Goal: Information Seeking & Learning: Learn about a topic

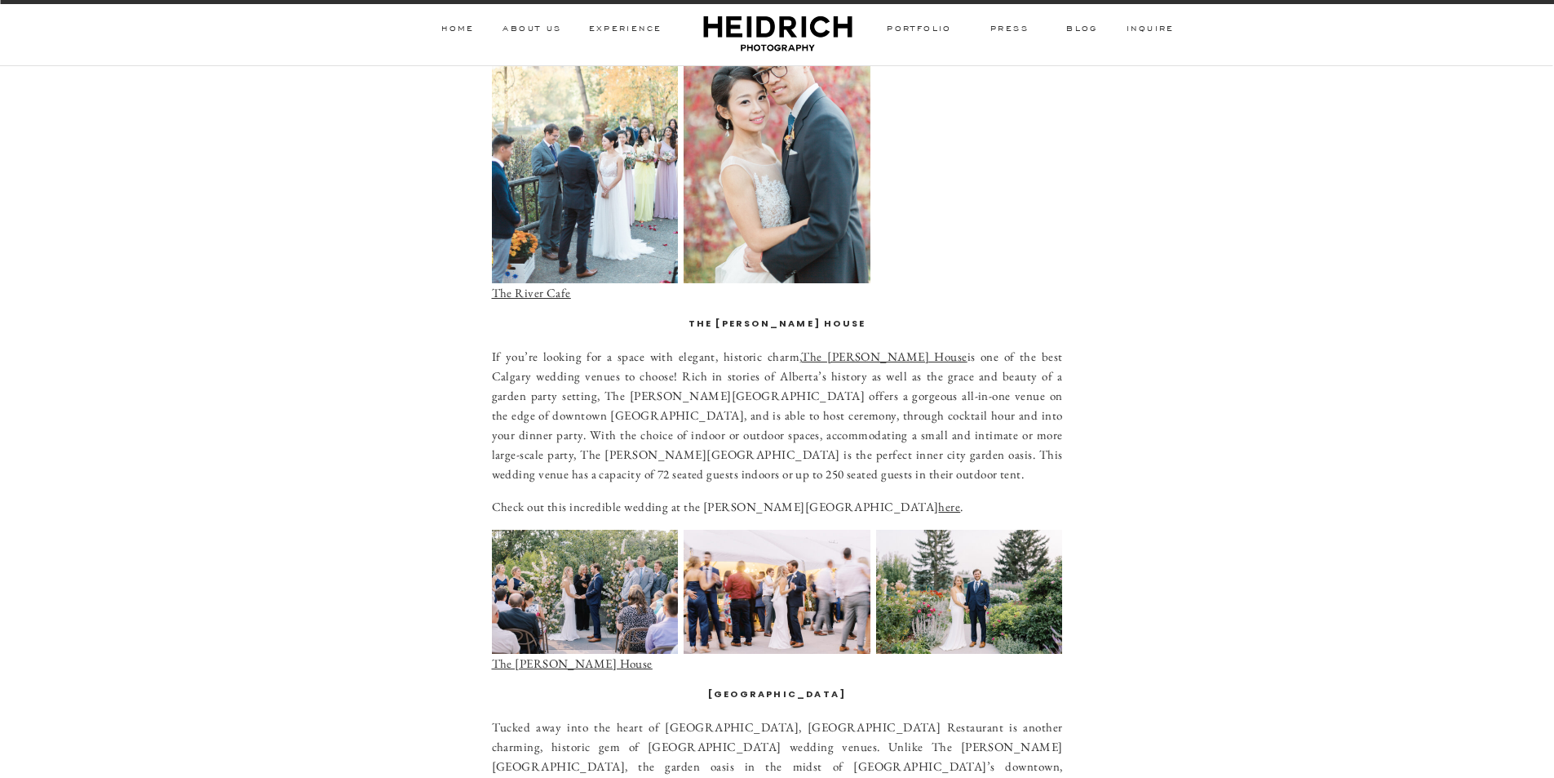
scroll to position [2652, 0]
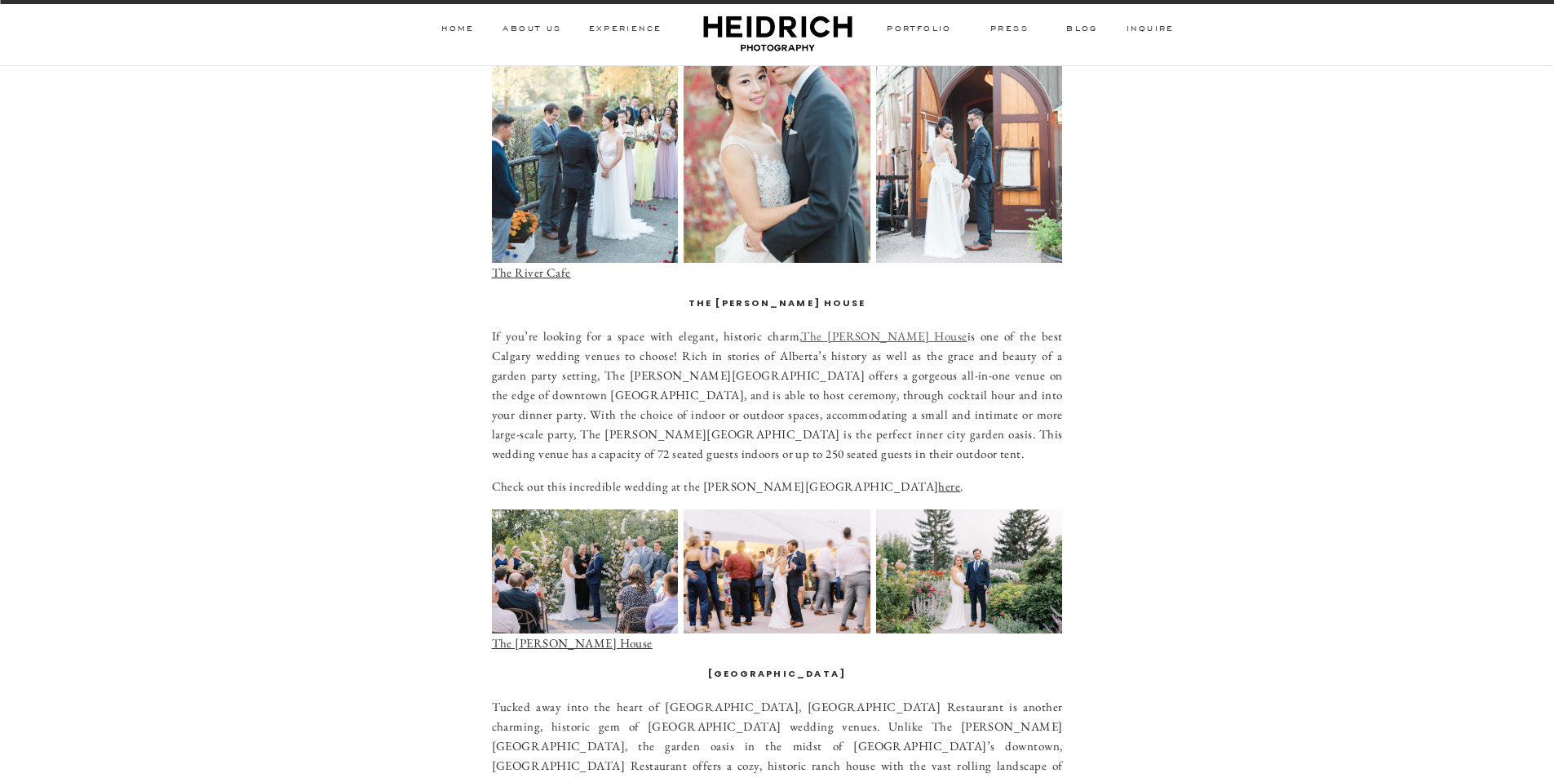
click at [823, 328] on link "The [PERSON_NAME] House" at bounding box center [884, 336] width 166 height 16
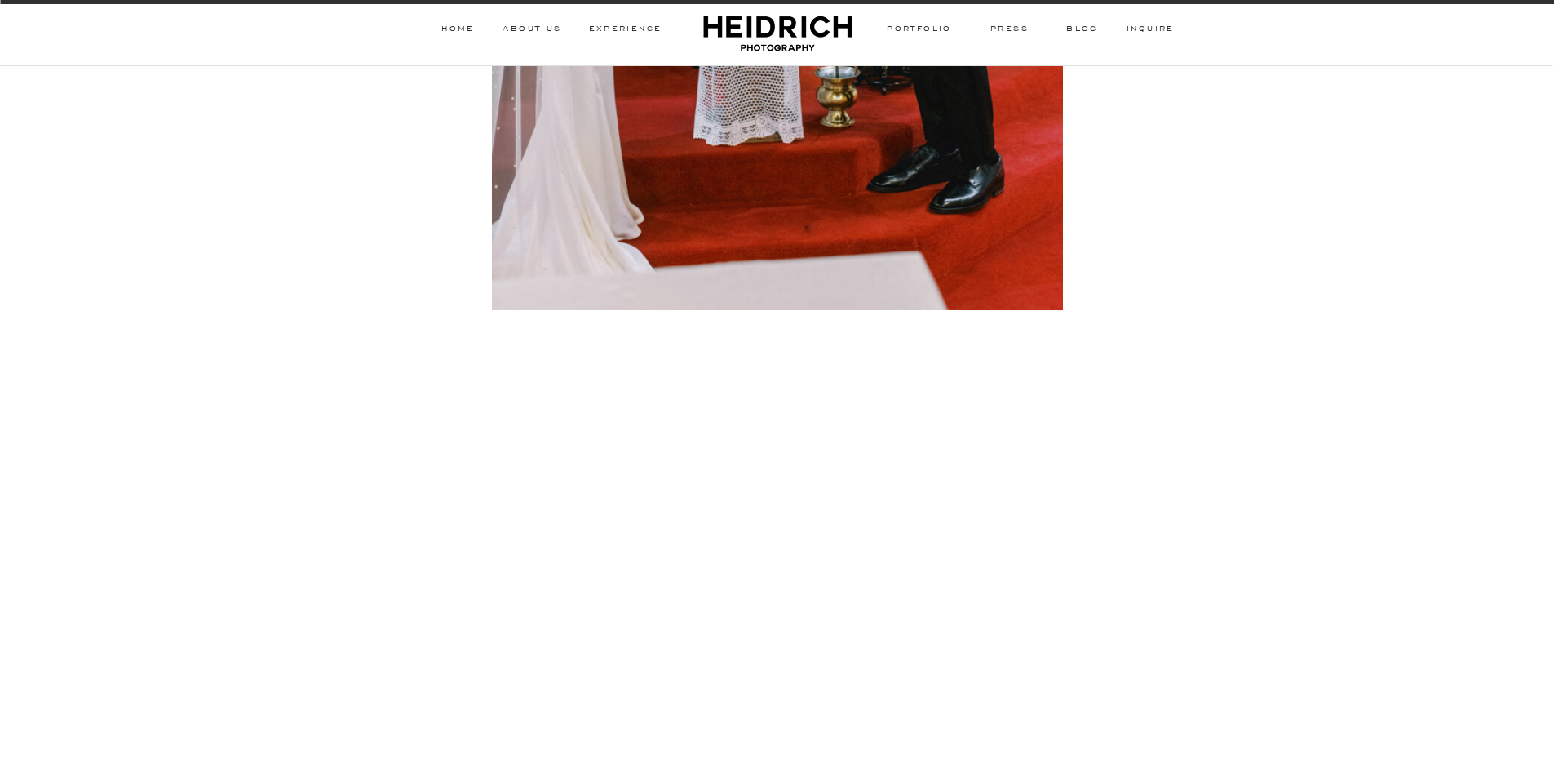
scroll to position [8078, 0]
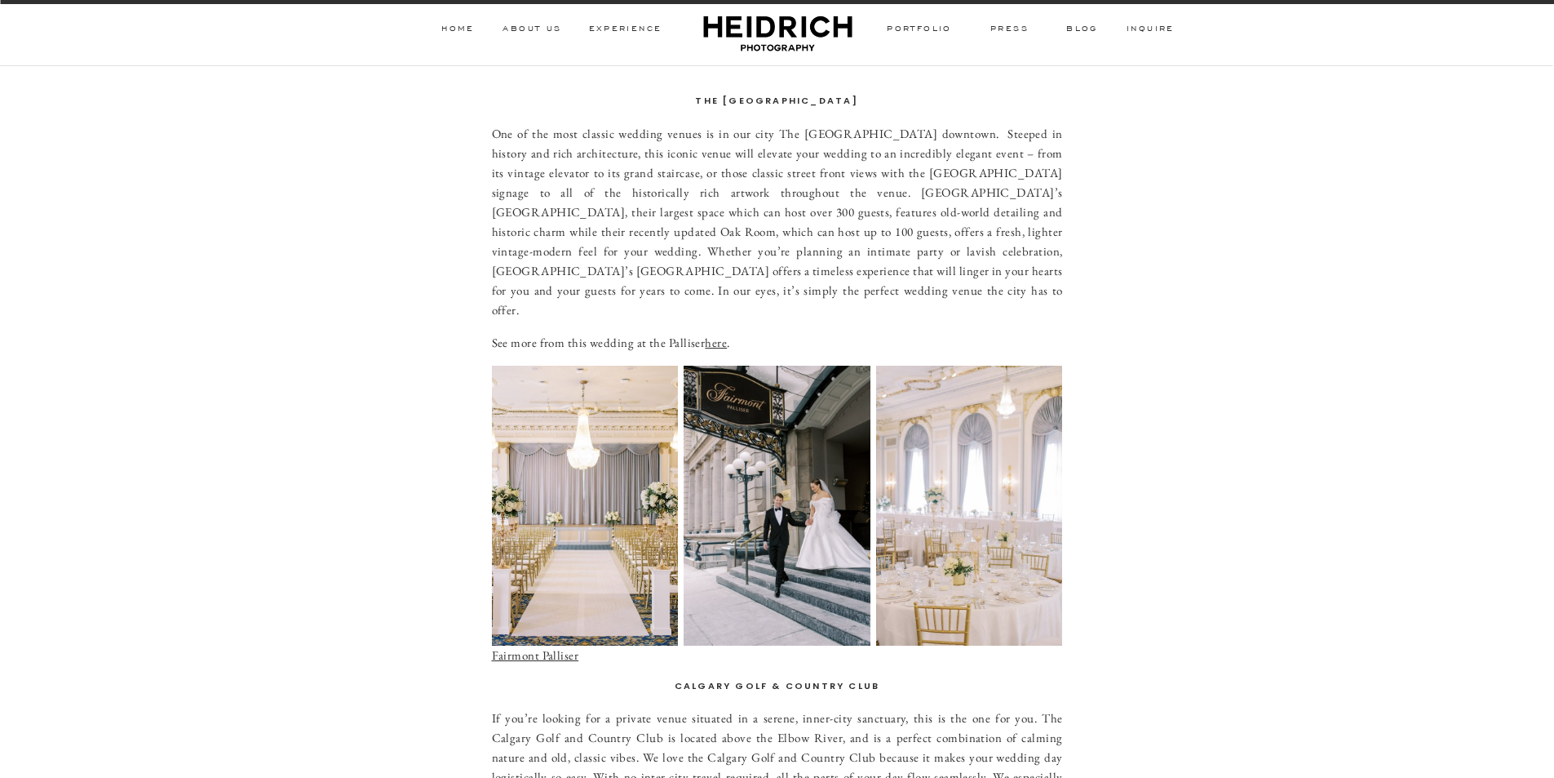
scroll to position [714, 0]
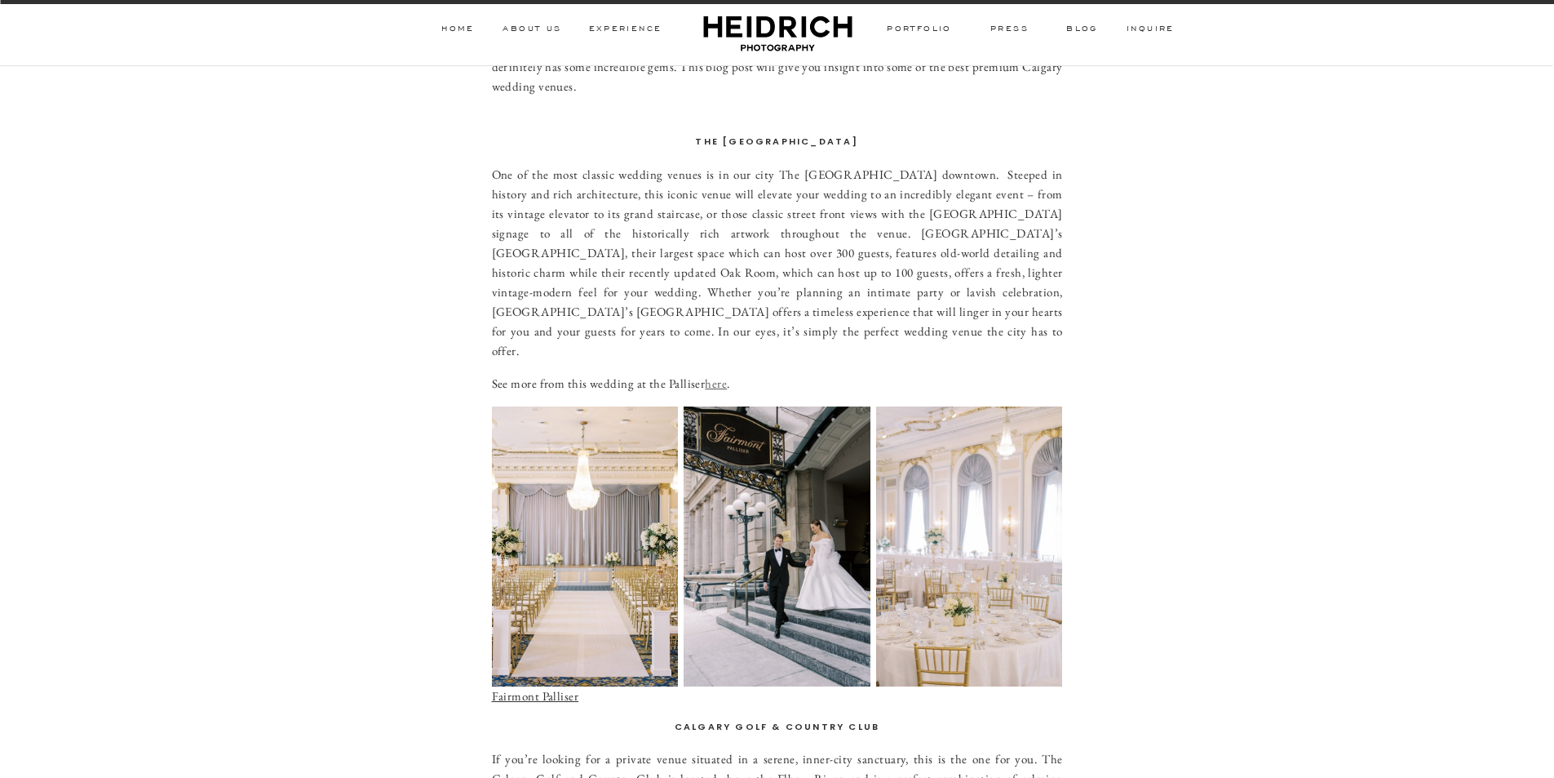
click at [718, 375] on link "here" at bounding box center [716, 383] width 22 height 16
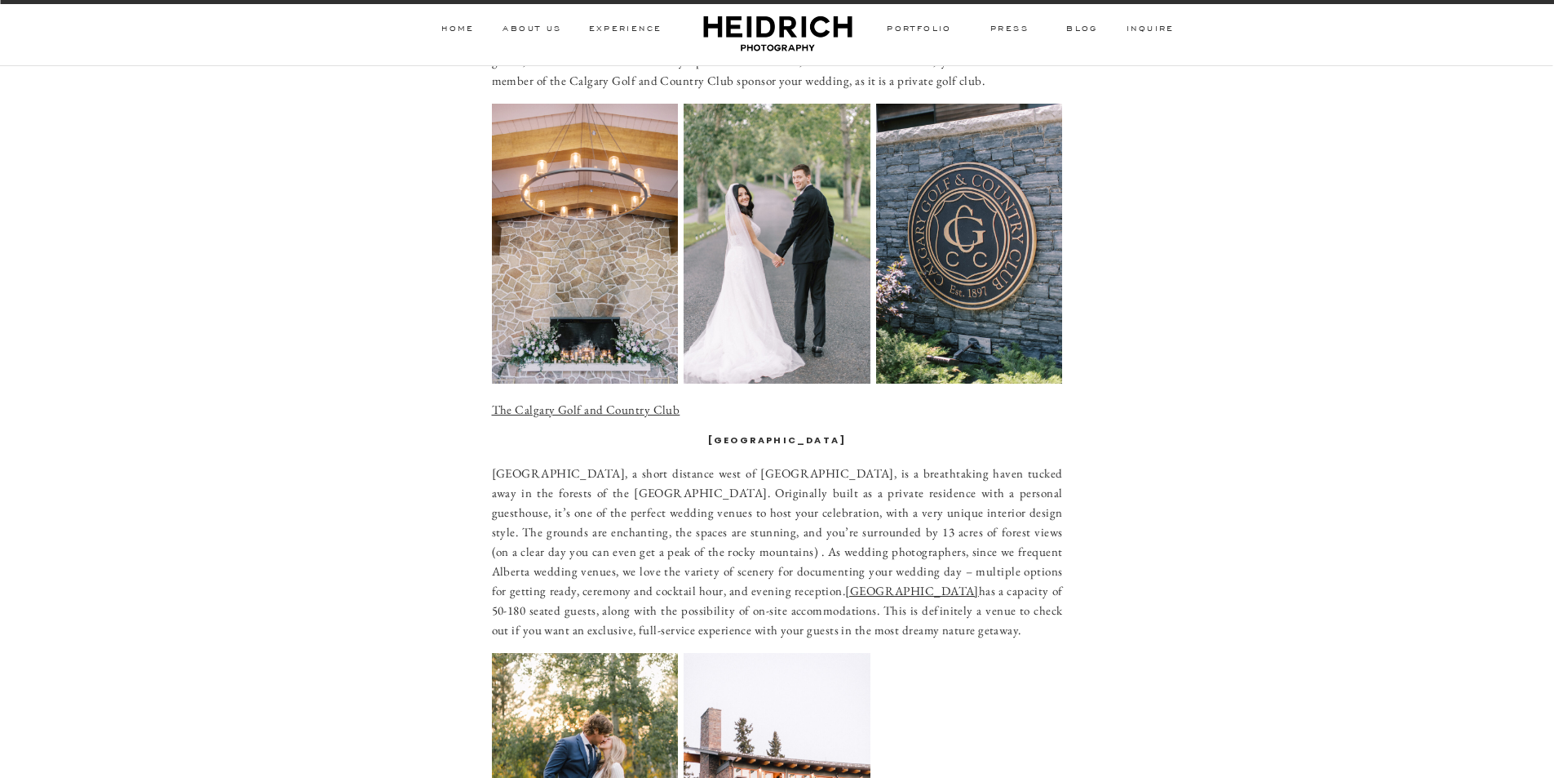
scroll to position [1652, 0]
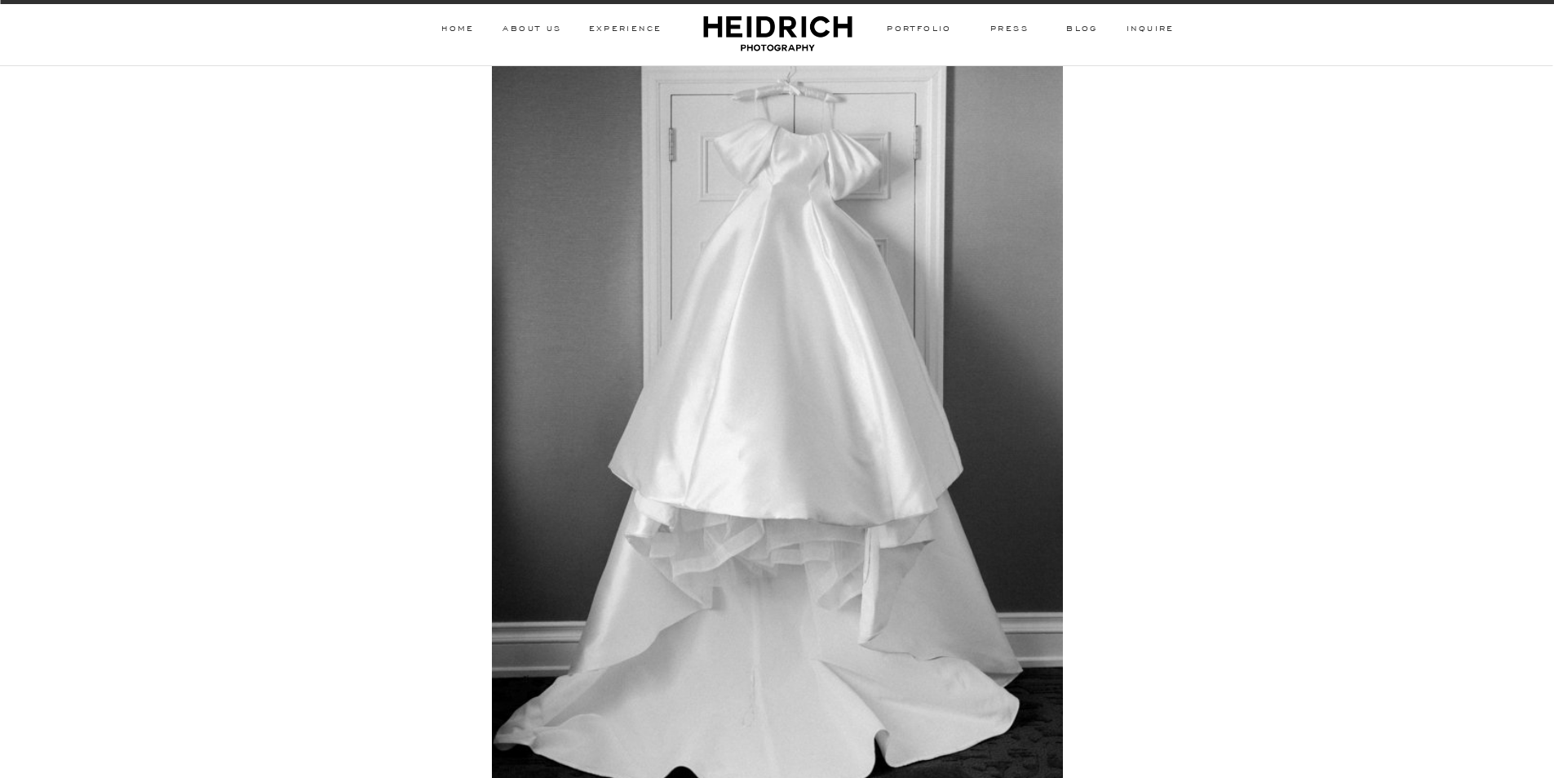
scroll to position [293, 0]
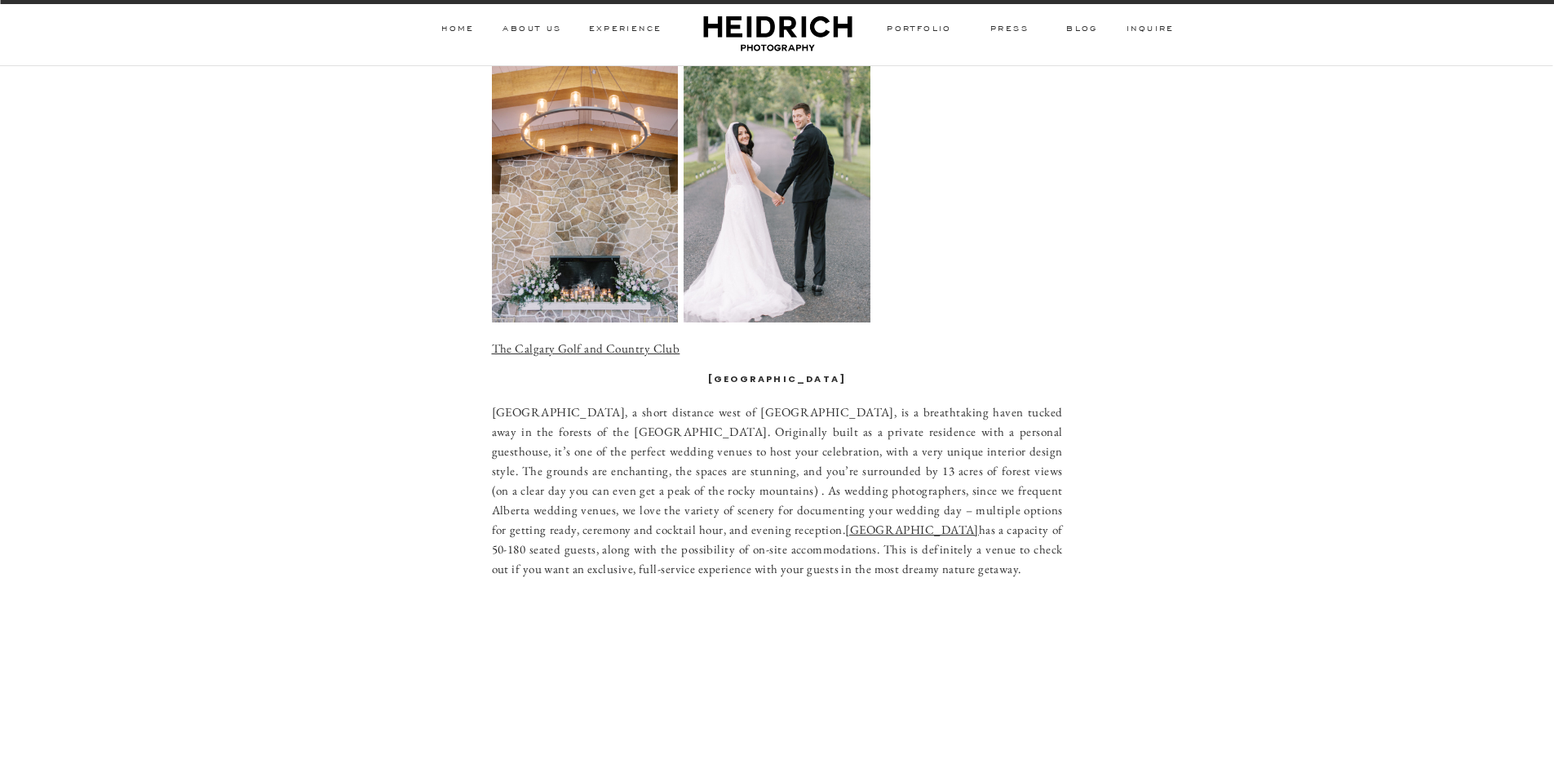
scroll to position [1652, 0]
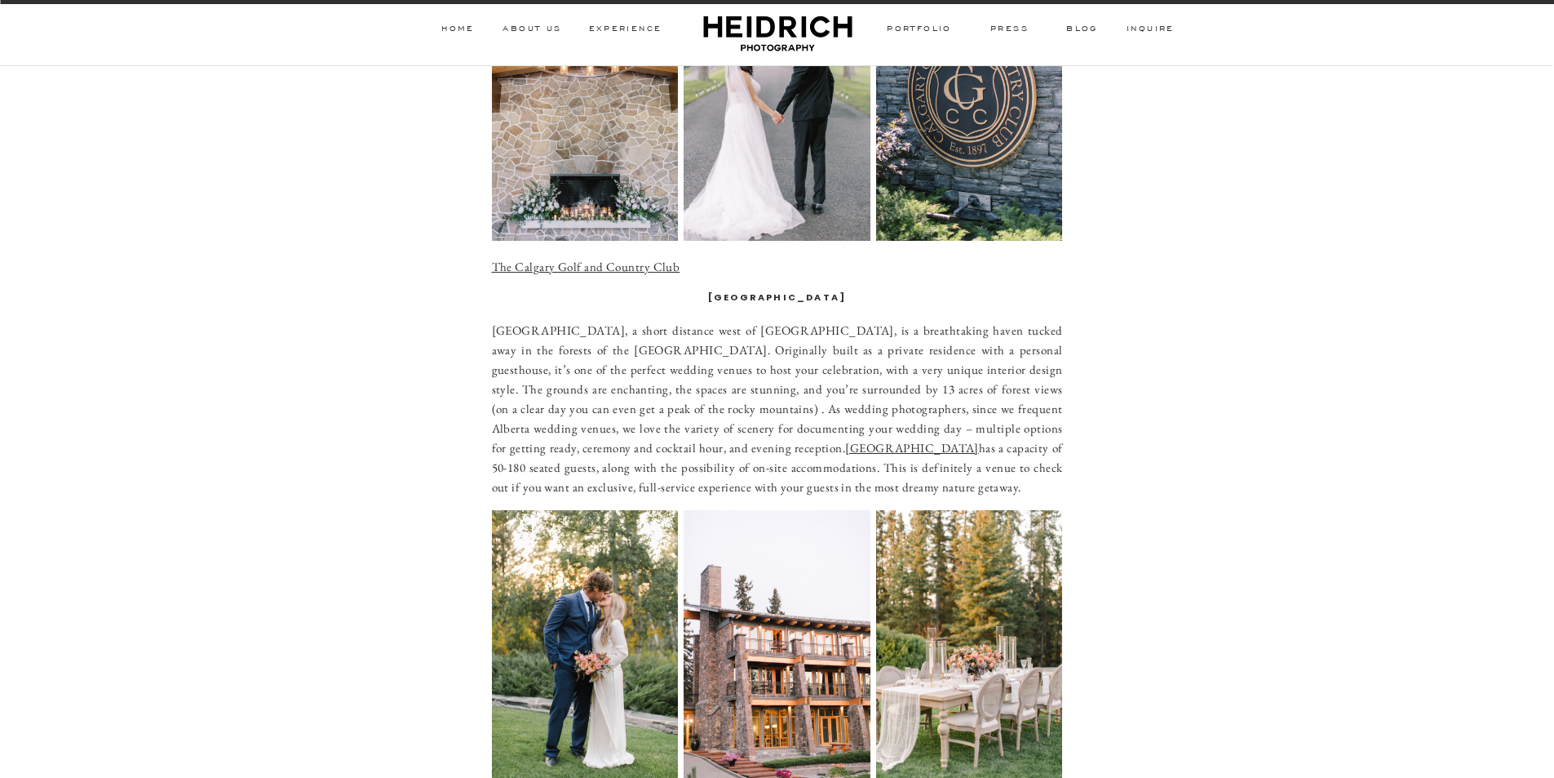
drag, startPoint x: 856, startPoint y: 256, endPoint x: 707, endPoint y: 265, distance: 149.6
click at [707, 290] on h3 "[GEOGRAPHIC_DATA]" at bounding box center [777, 298] width 571 height 16
copy strong "[GEOGRAPHIC_DATA]"
